Goal: Information Seeking & Learning: Learn about a topic

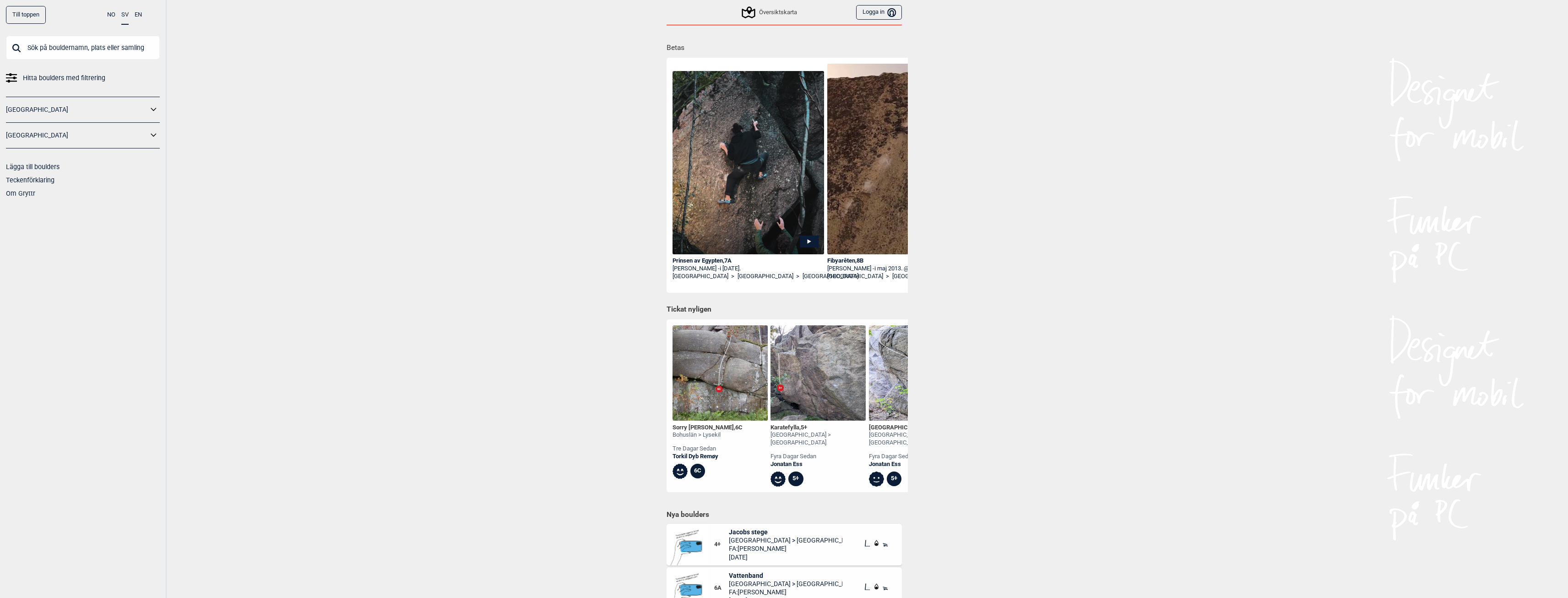
scroll to position [91, 0]
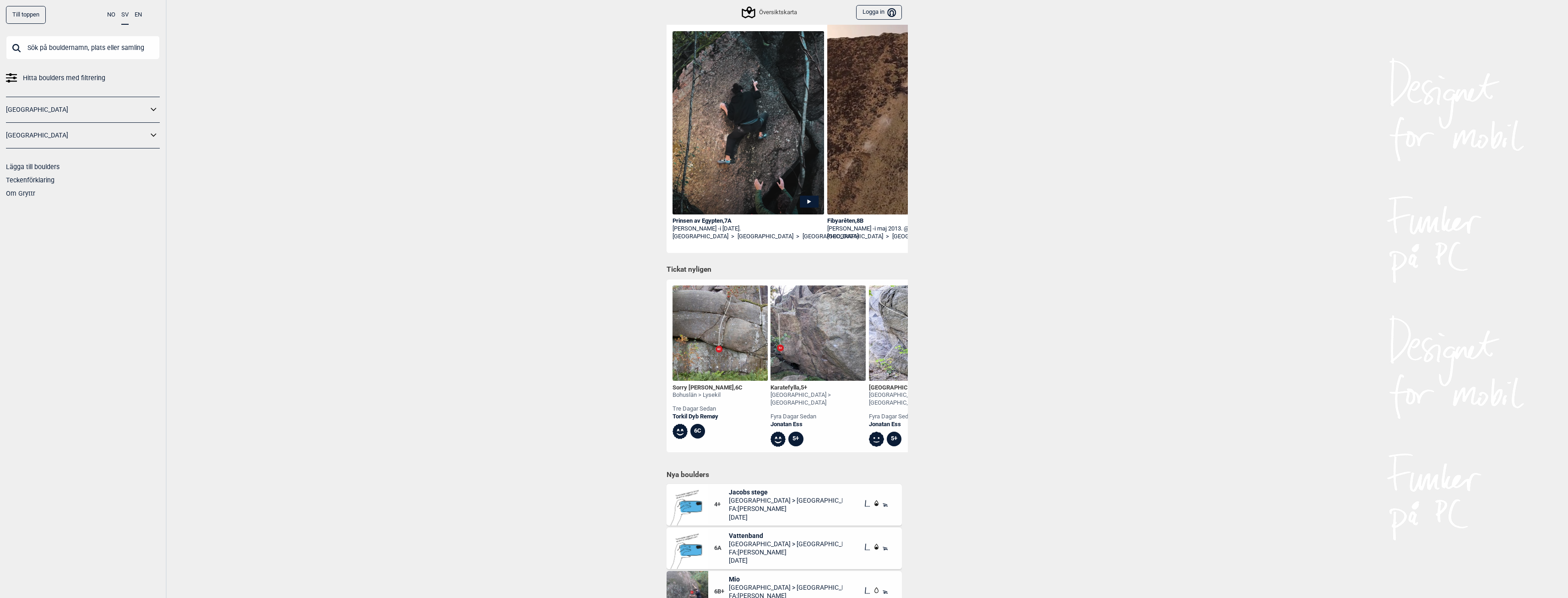
click at [688, 585] on img at bounding box center [687, 591] width 41 height 41
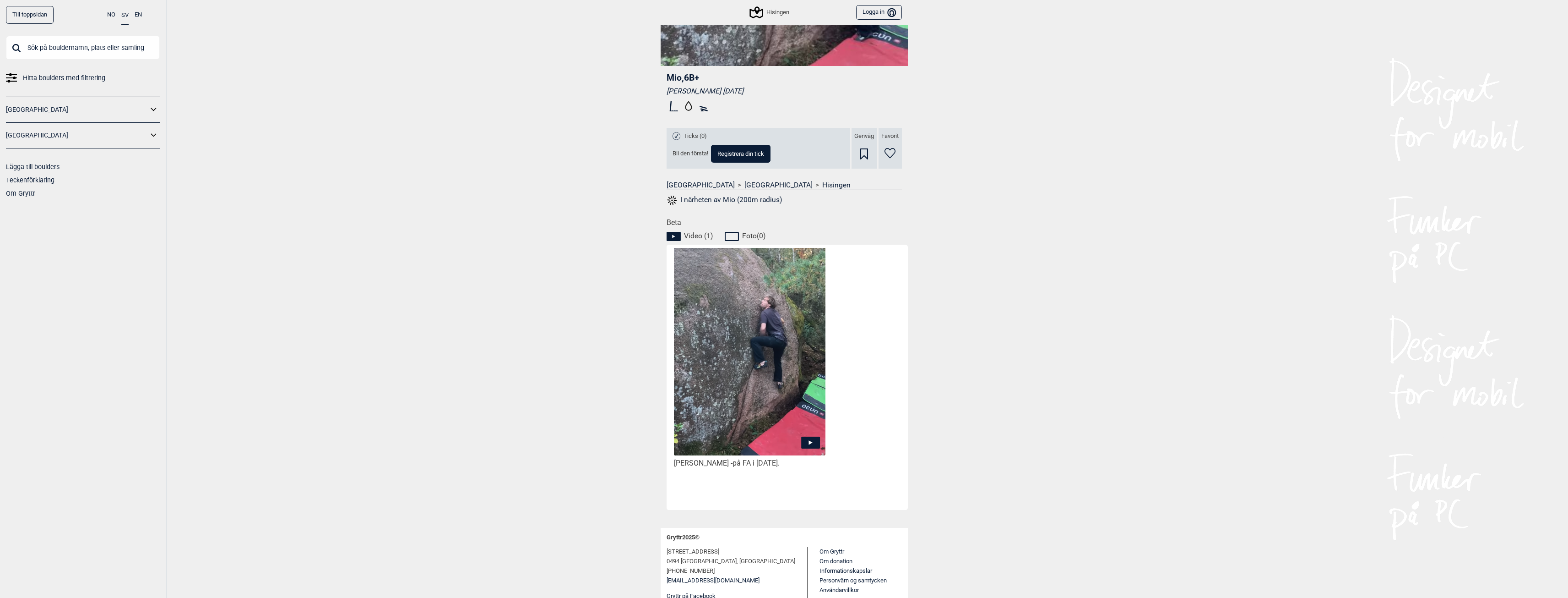
scroll to position [229, 0]
click at [807, 445] on icon at bounding box center [810, 440] width 19 height 12
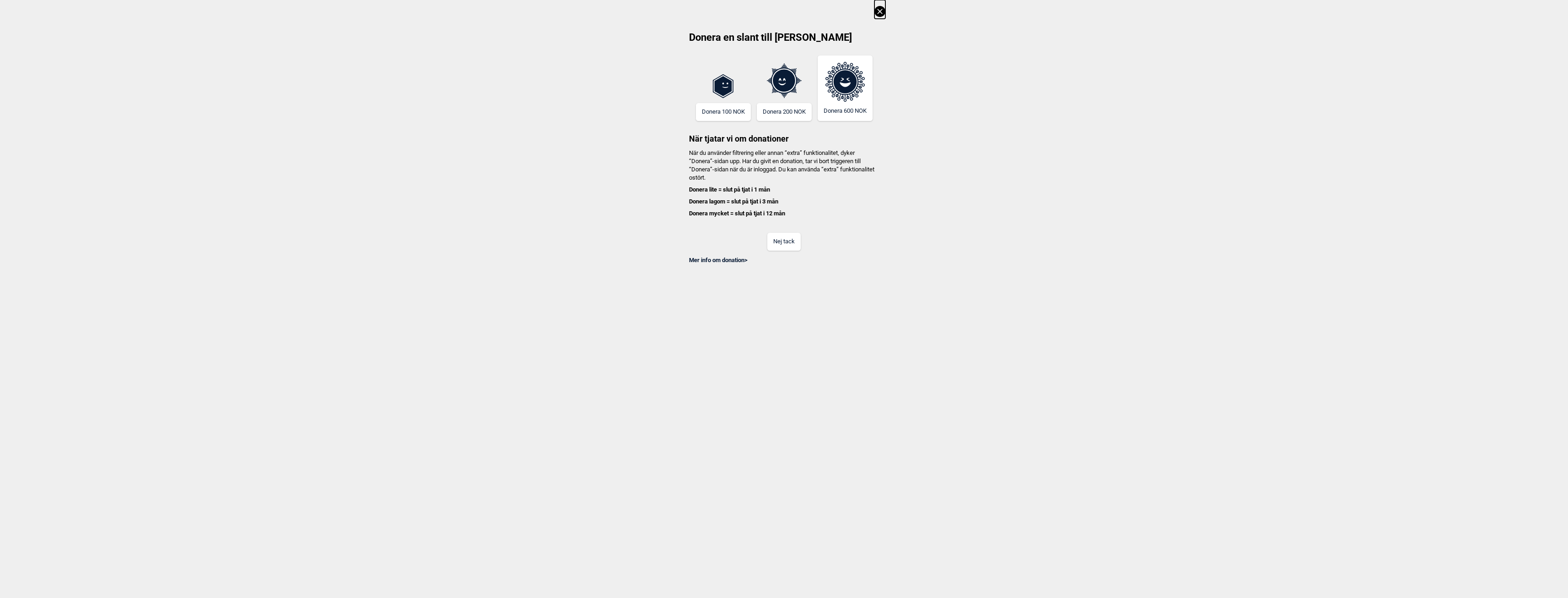
click at [800, 243] on button "Nej tack" at bounding box center [784, 241] width 33 height 18
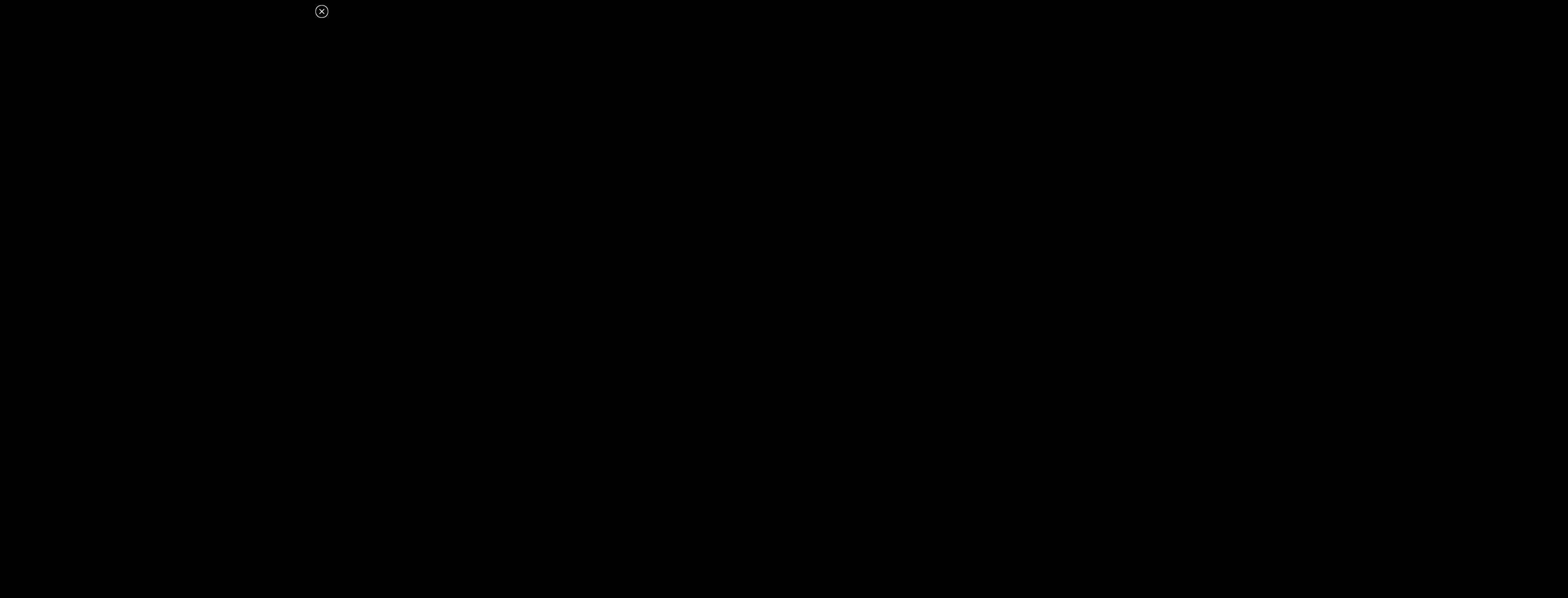
click at [324, 10] on icon at bounding box center [322, 12] width 11 height 11
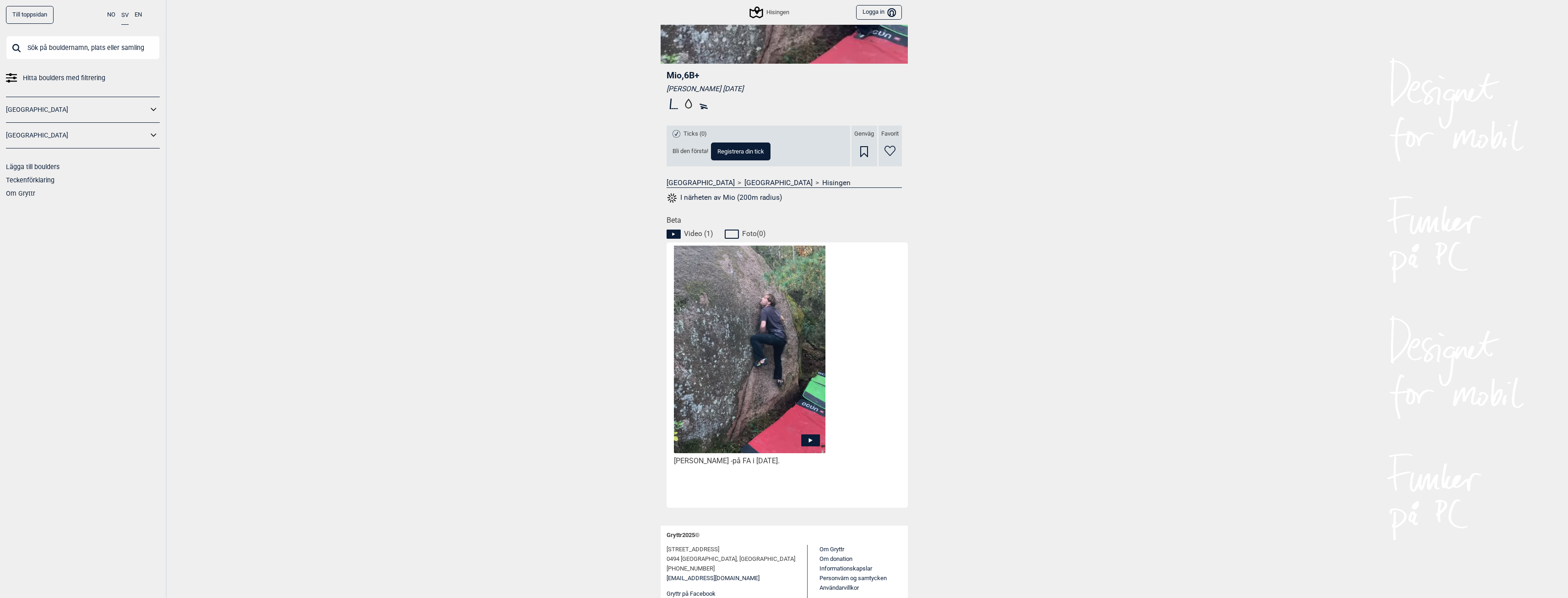
scroll to position [0, 0]
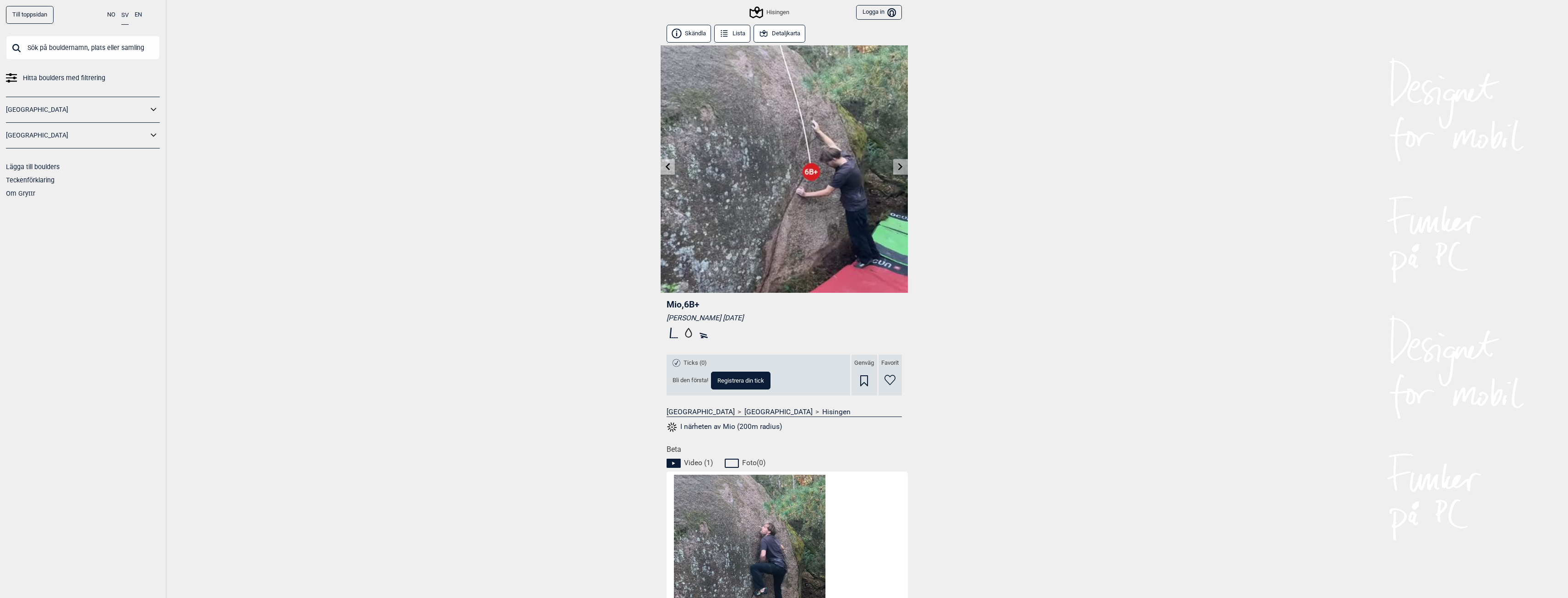
click at [772, 32] on button "Detaljkarta" at bounding box center [780, 33] width 52 height 18
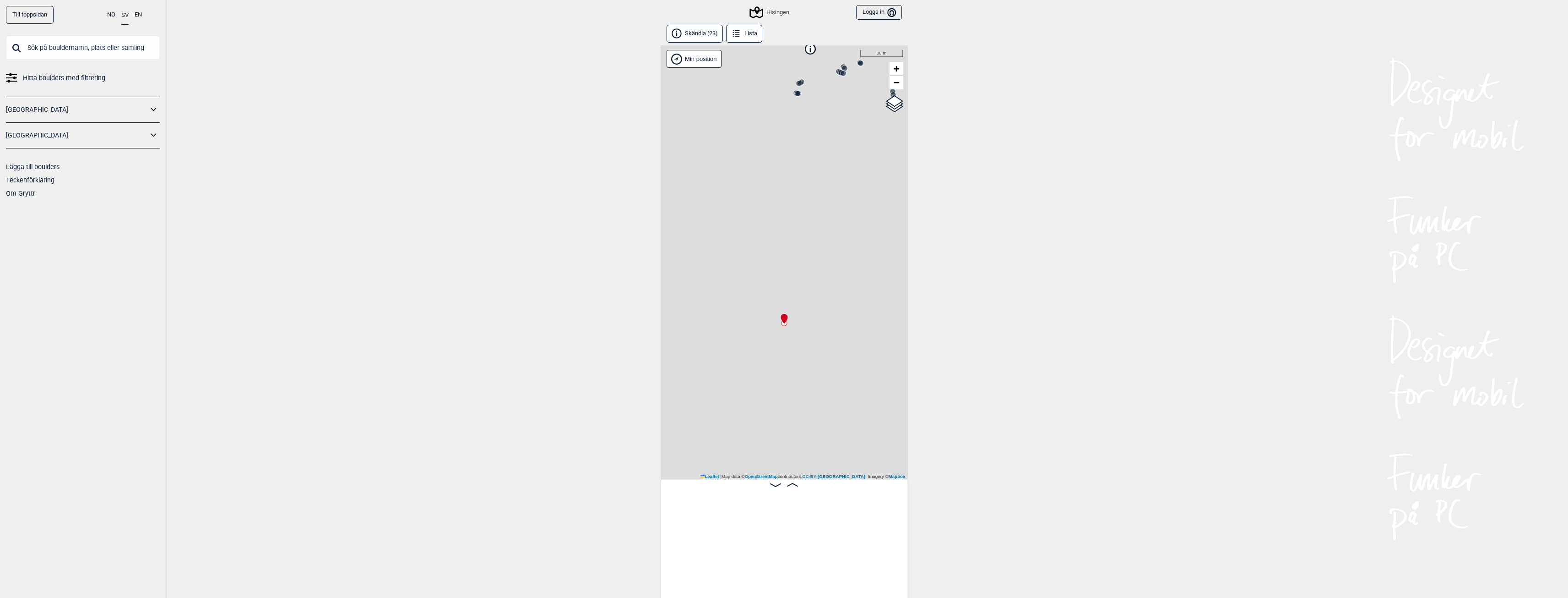
scroll to position [0, 1547]
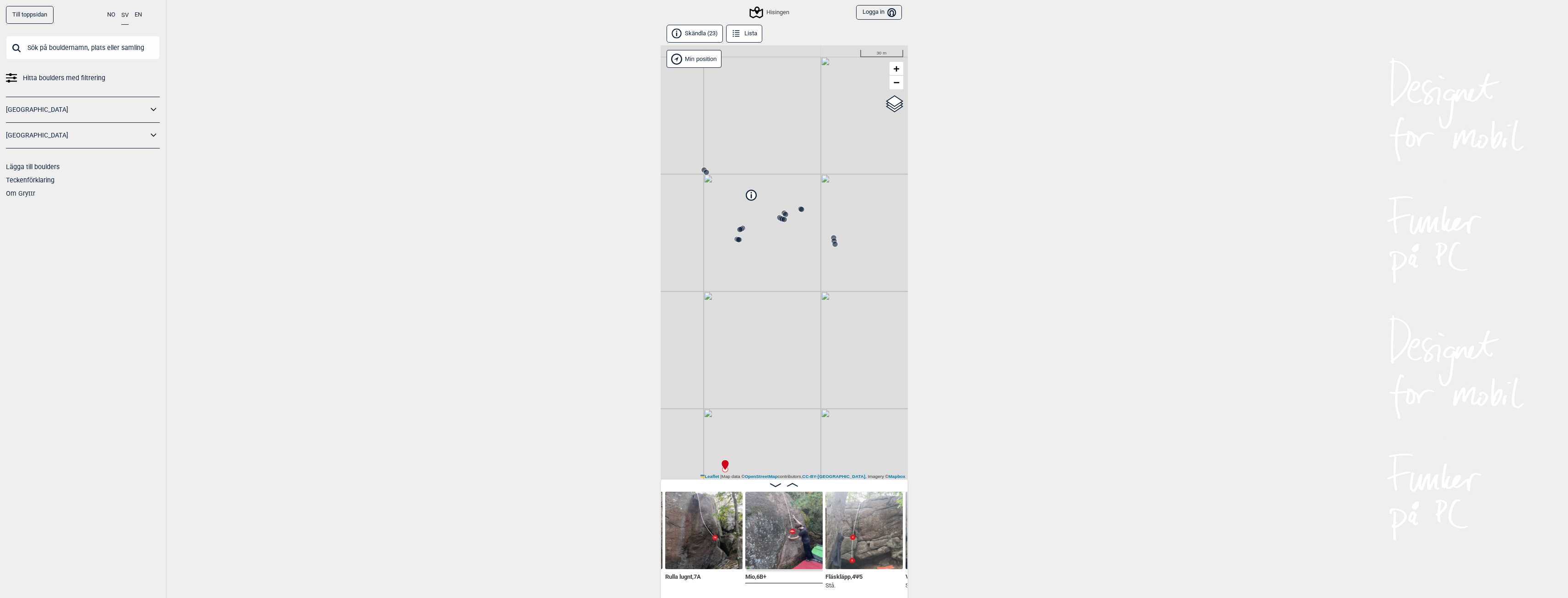
drag, startPoint x: 813, startPoint y: 194, endPoint x: 788, endPoint y: 260, distance: 70.6
click at [787, 265] on div "Hisingen Min position 30 m + − OpenStreetMap Google satellite Leaflet | Map dat…" at bounding box center [784, 262] width 247 height 434
drag, startPoint x: 822, startPoint y: 263, endPoint x: 729, endPoint y: 292, distance: 97.4
click at [729, 292] on div "Hisingen Min position 100 m + − OpenStreetMap Google satellite Leaflet | Map da…" at bounding box center [784, 262] width 247 height 434
click at [455, 138] on div "Till toppsidan NO SV EN Hitta boulders med filtrering [GEOGRAPHIC_DATA] [GEOGRA…" at bounding box center [784, 299] width 1568 height 598
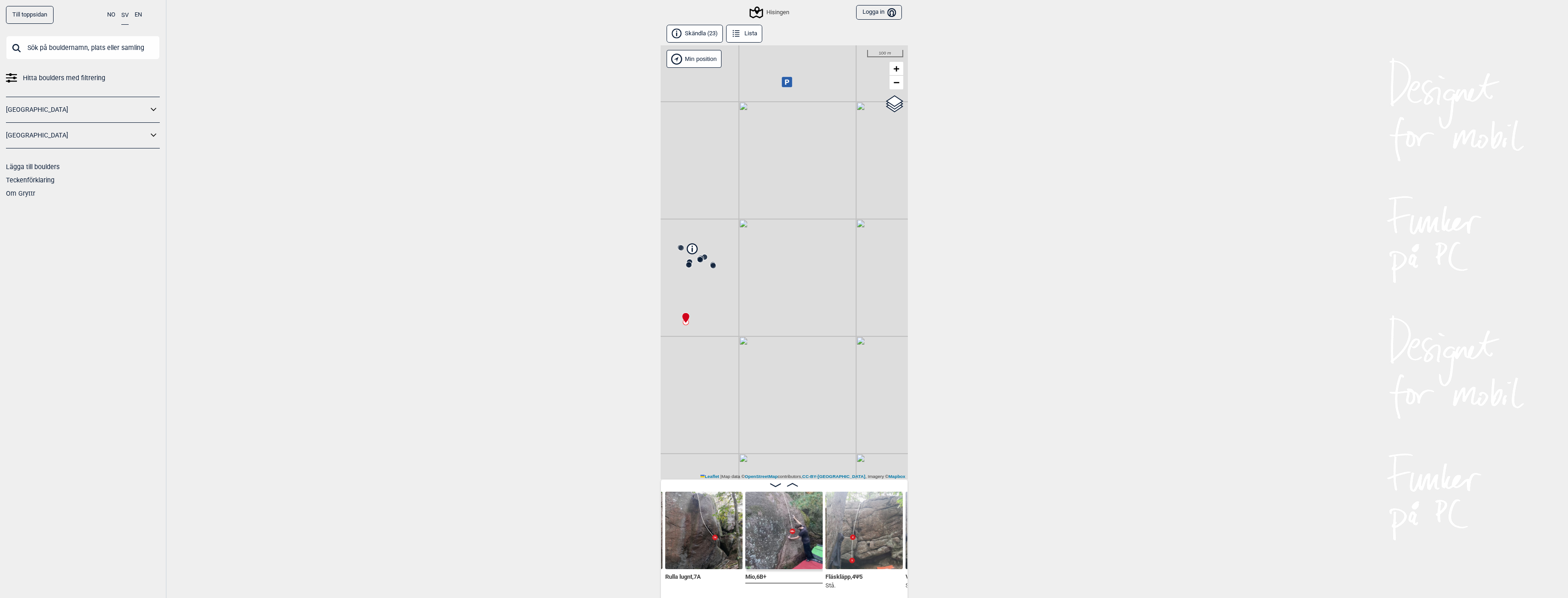
click at [773, 11] on div "Hisingen" at bounding box center [769, 12] width 38 height 11
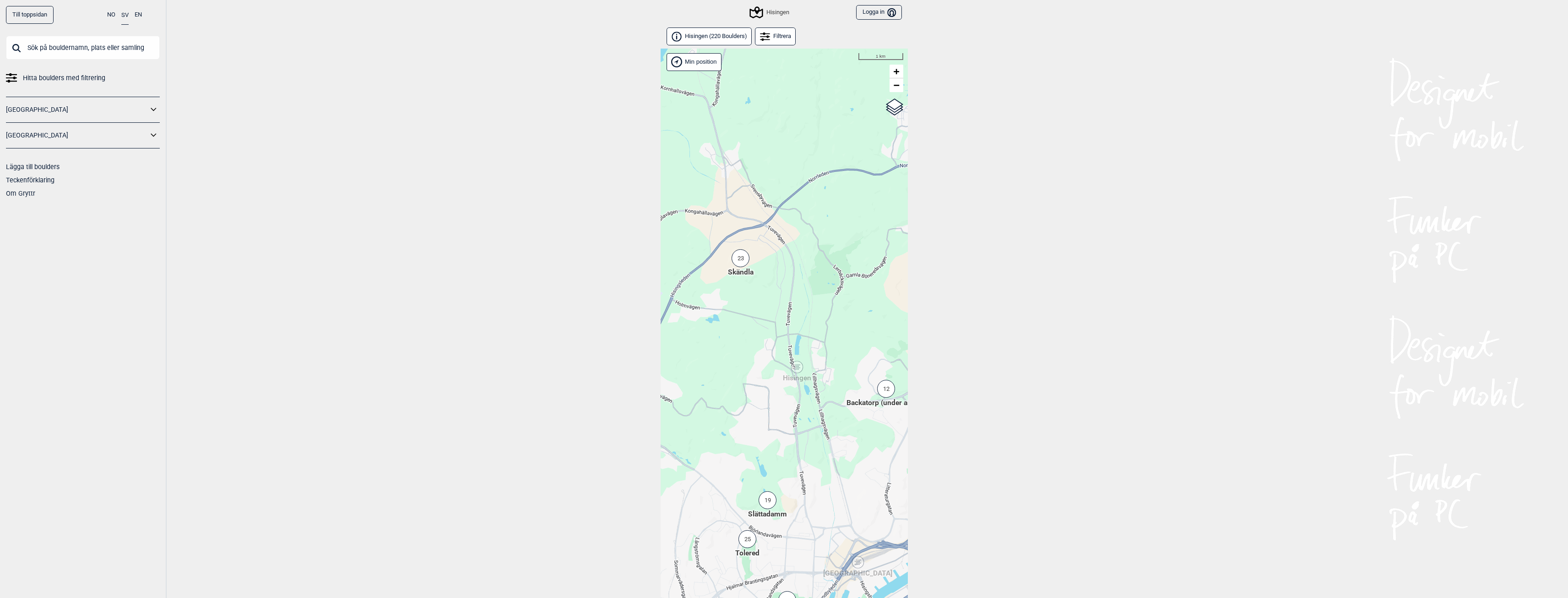
click at [747, 260] on div "23" at bounding box center [740, 258] width 18 height 18
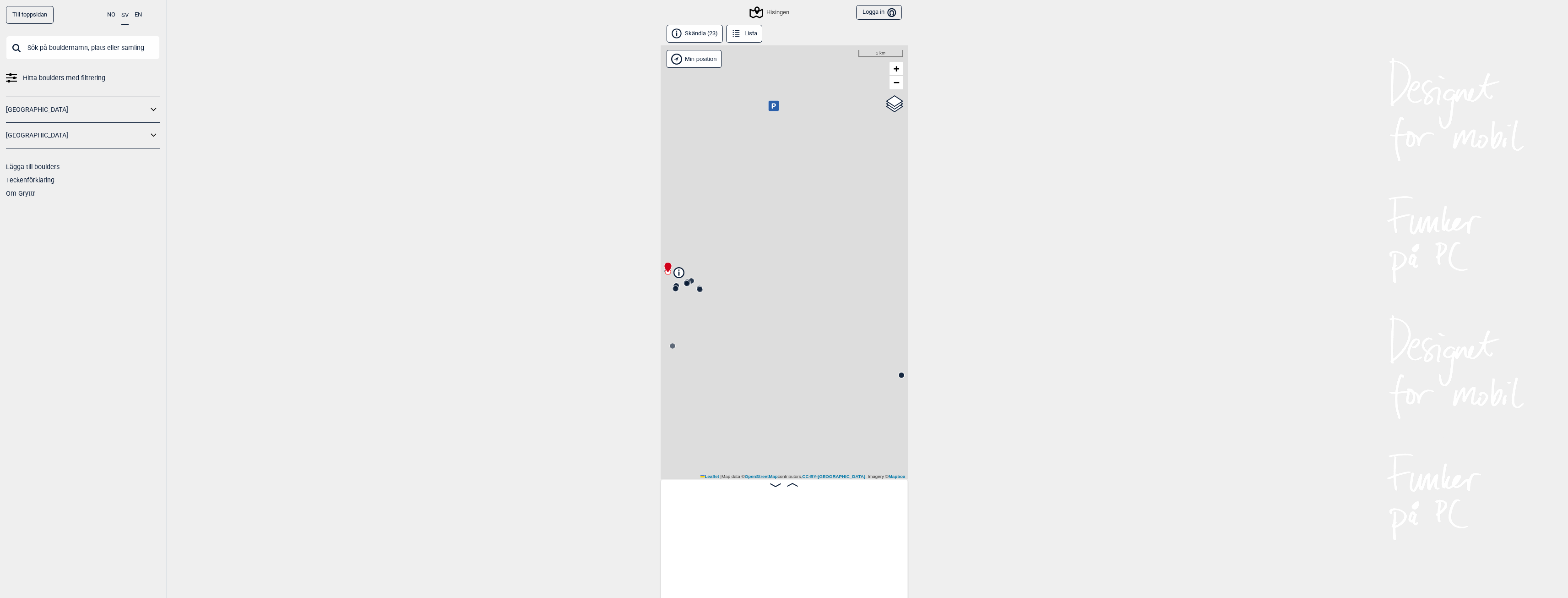
scroll to position [0, 72]
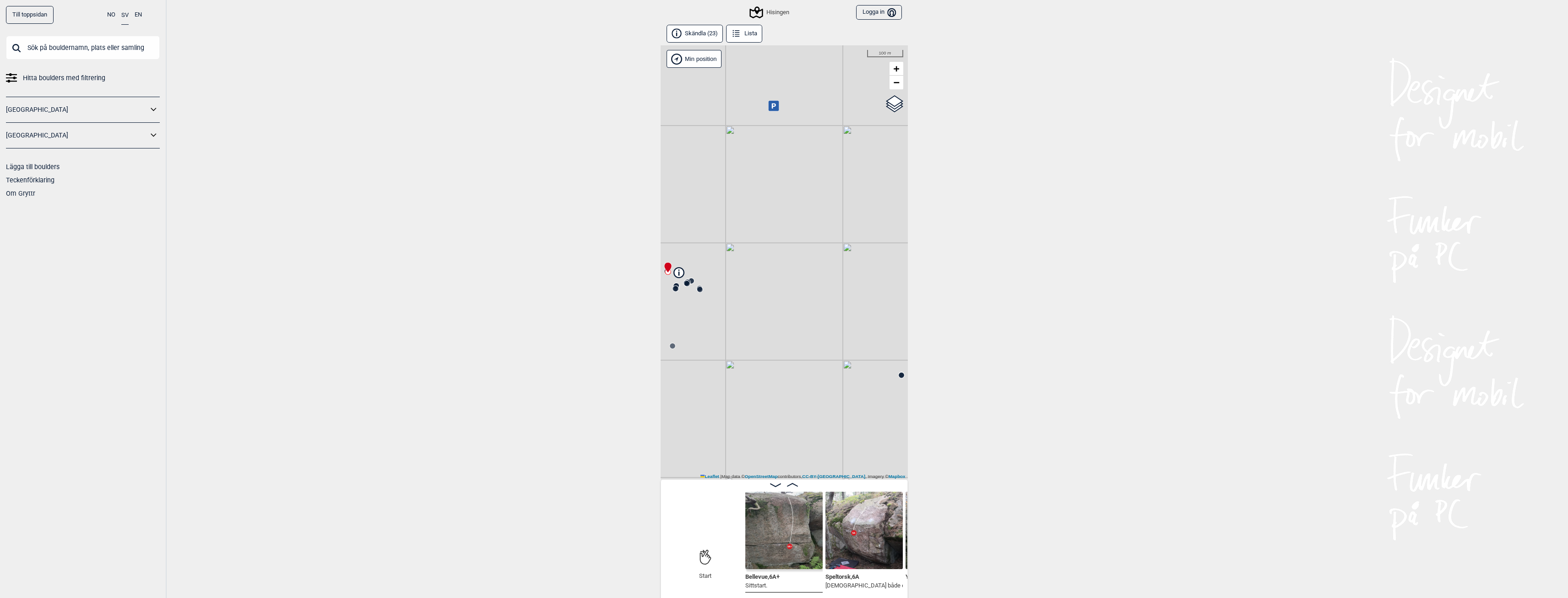
click at [775, 10] on div "Hisingen" at bounding box center [769, 12] width 38 height 11
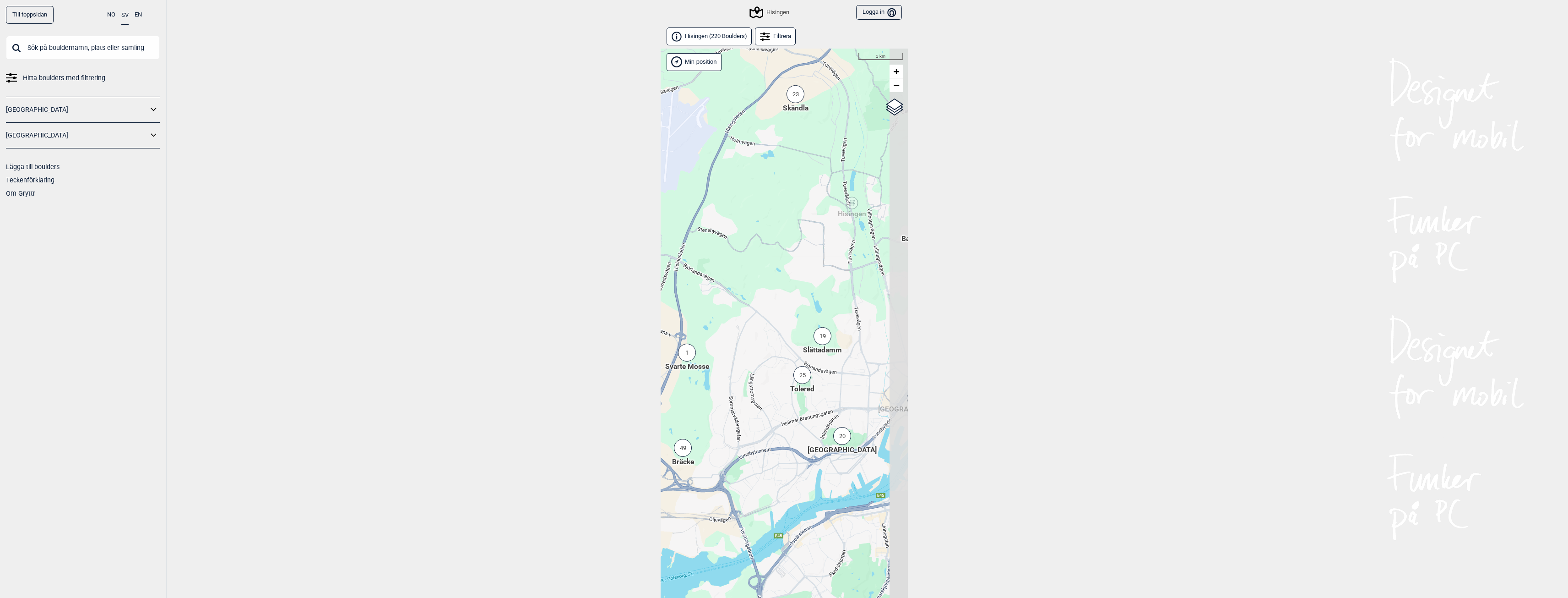
drag, startPoint x: 811, startPoint y: 424, endPoint x: 695, endPoint y: 411, distance: 116.7
click at [697, 409] on div "Hallingdal Stange [GEOGRAPHIC_DATA] syd [GEOGRAPHIC_DATA] og omegn [GEOGRAPHIC_…" at bounding box center [784, 335] width 247 height 573
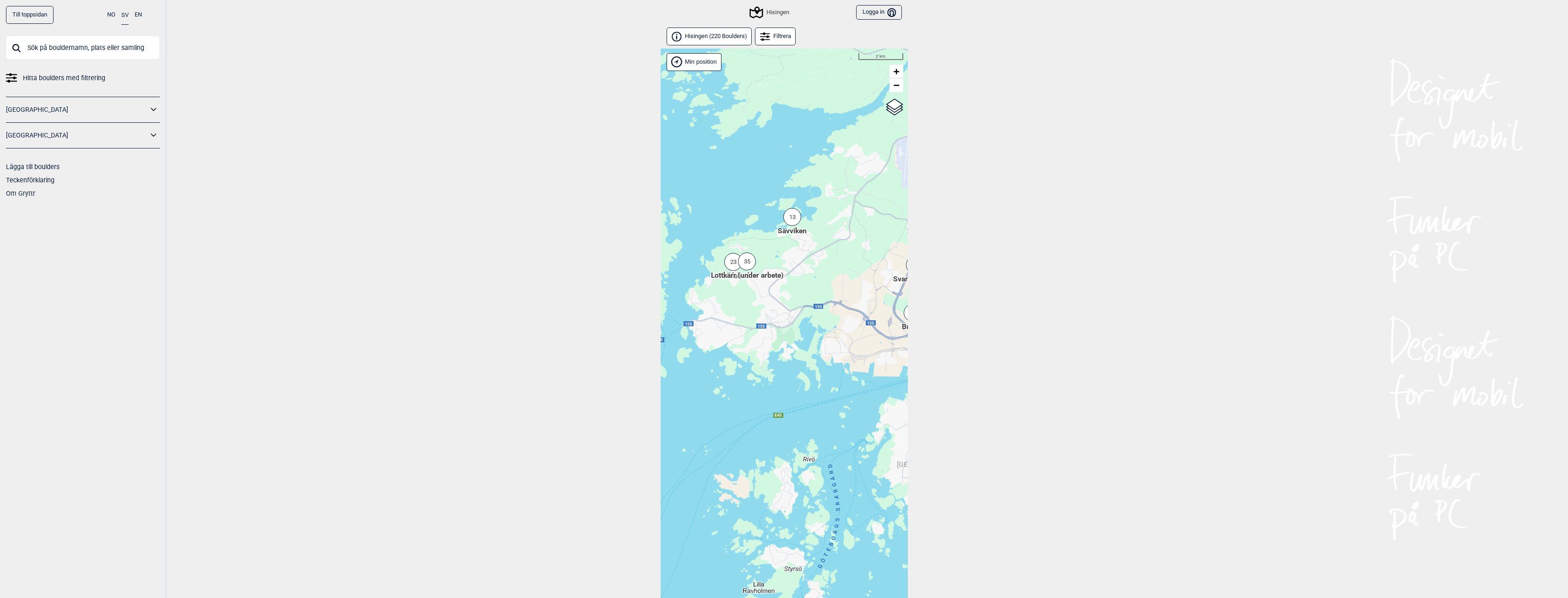
click at [748, 263] on div "35" at bounding box center [746, 261] width 18 height 18
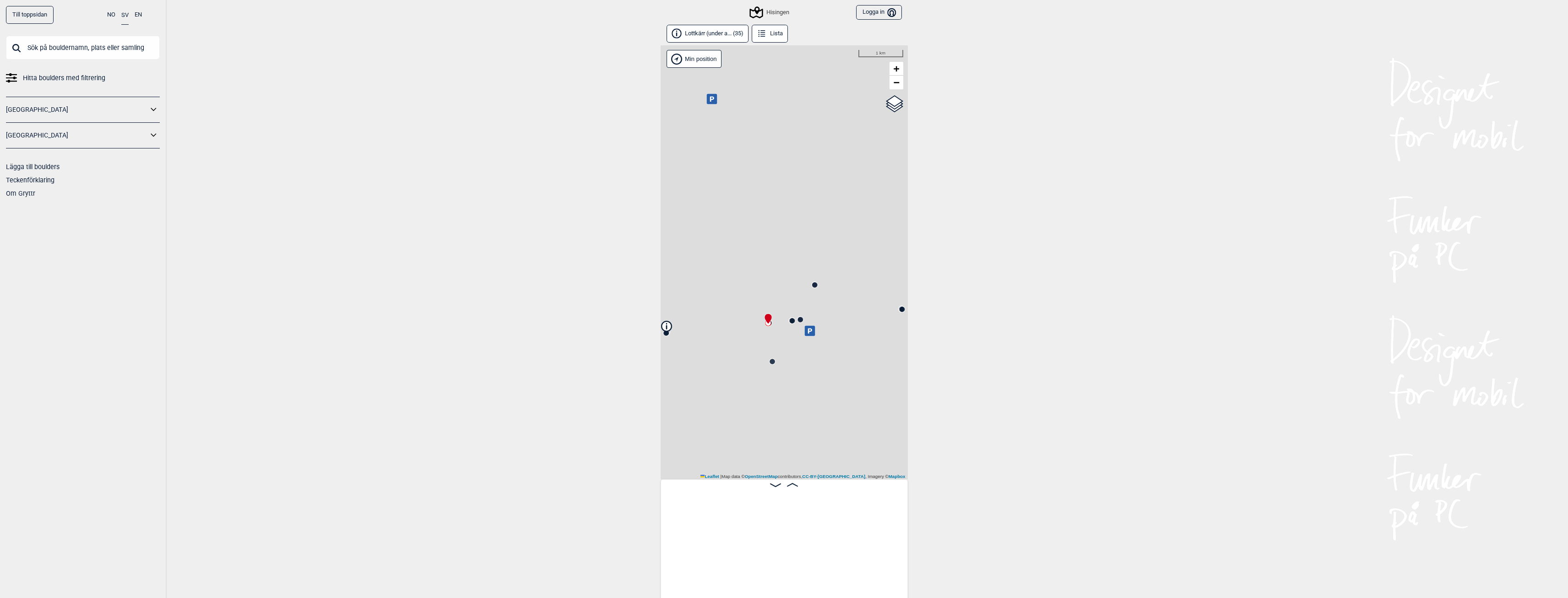
scroll to position [0, 72]
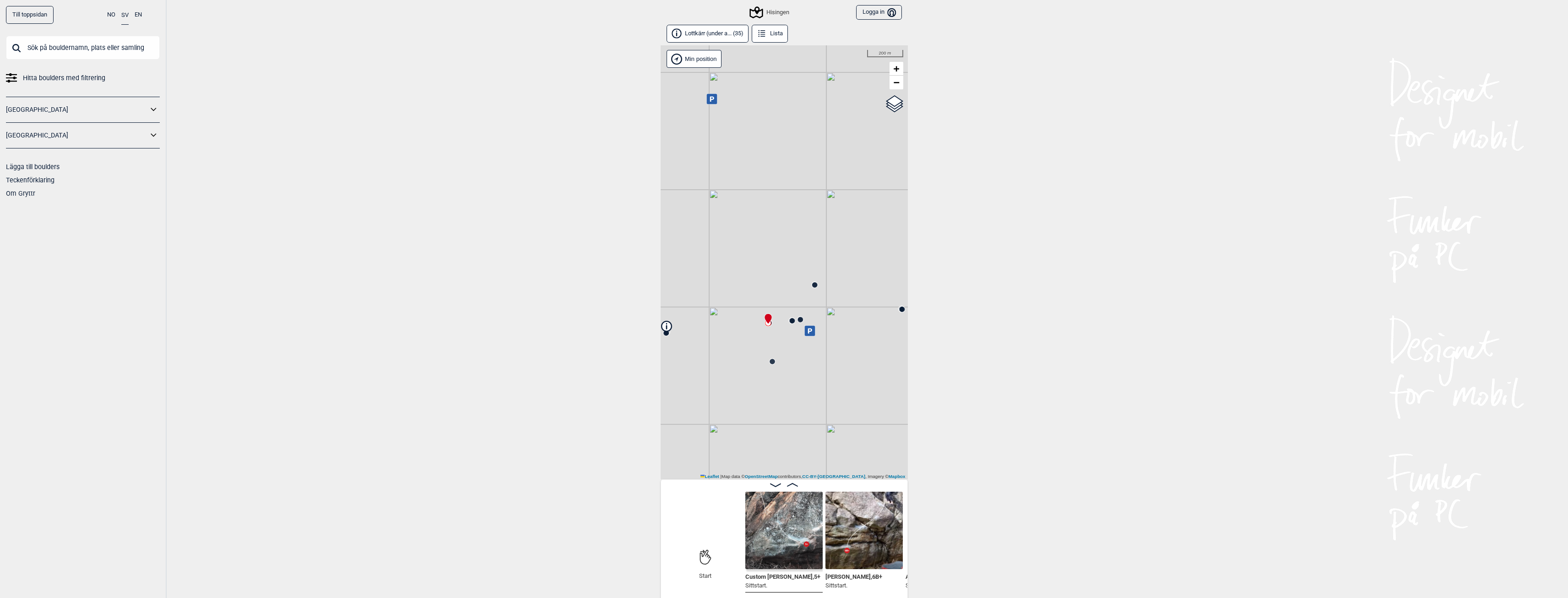
click at [774, 12] on div "Hisingen" at bounding box center [769, 12] width 38 height 11
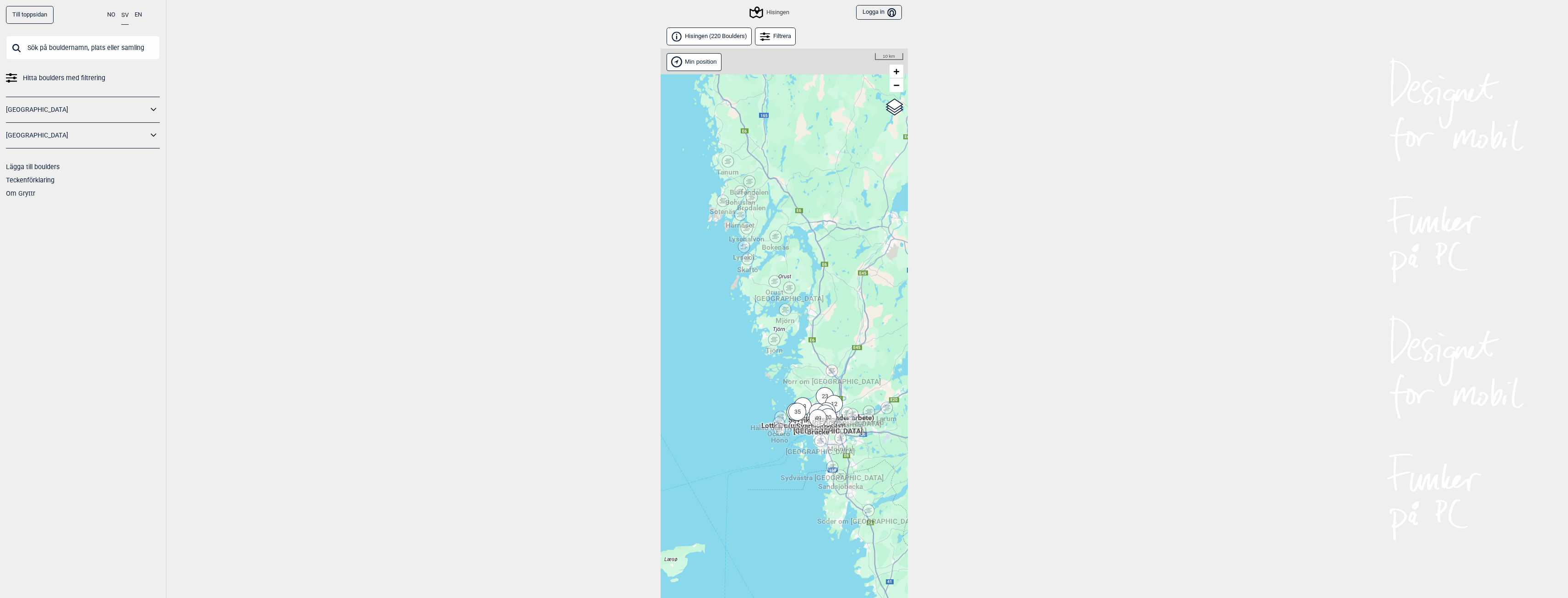
drag, startPoint x: 786, startPoint y: 234, endPoint x: 827, endPoint y: 365, distance: 137.3
click at [827, 365] on div "Hallingdal Stange [GEOGRAPHIC_DATA] syd [GEOGRAPHIC_DATA] og omegn [GEOGRAPHIC_…" at bounding box center [784, 335] width 247 height 573
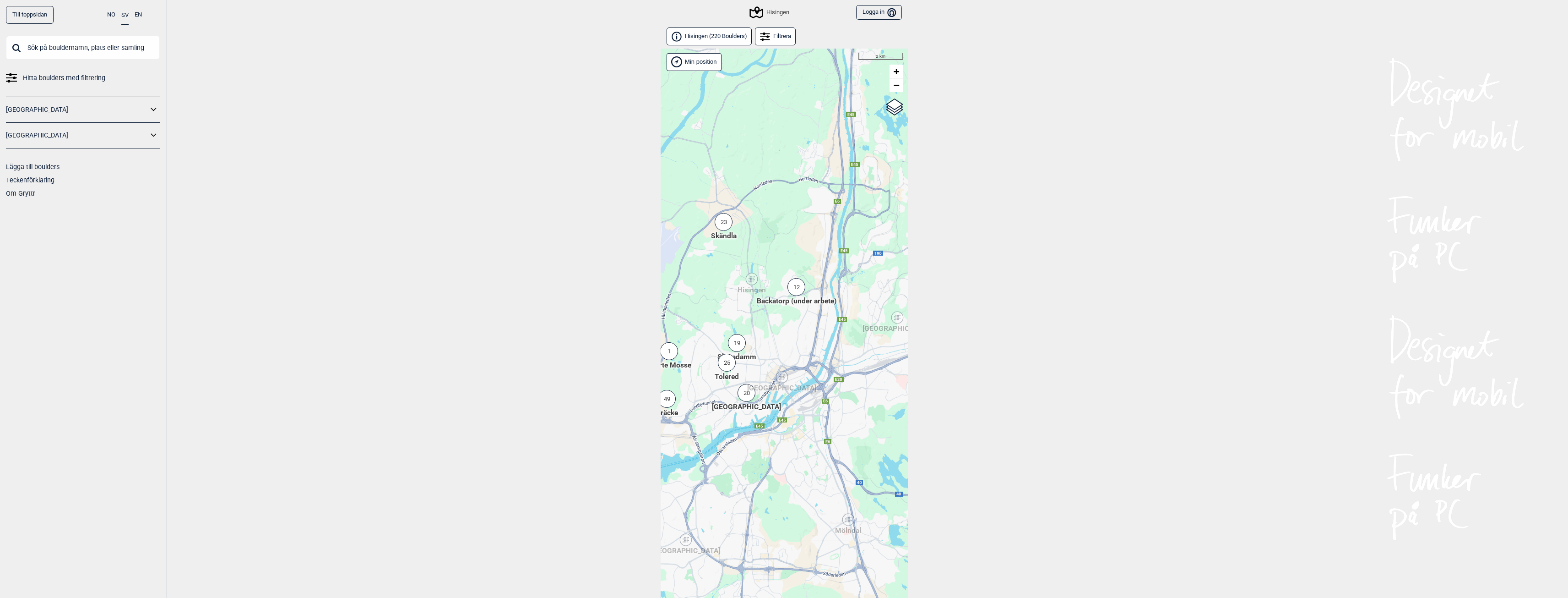
drag, startPoint x: 834, startPoint y: 461, endPoint x: 646, endPoint y: 248, distance: 284.1
click at [646, 248] on div "Till toppsidan NO SV EN Hitta boulders med filtrering [GEOGRAPHIC_DATA] [GEOGRA…" at bounding box center [784, 299] width 1568 height 598
